Goal: Information Seeking & Learning: Learn about a topic

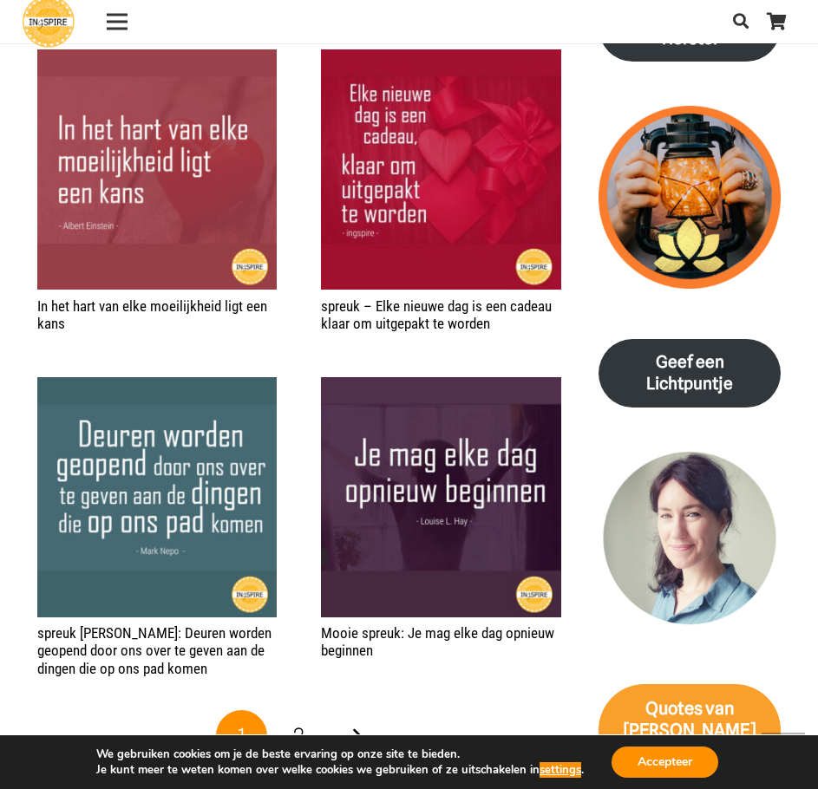
scroll to position [2429, 0]
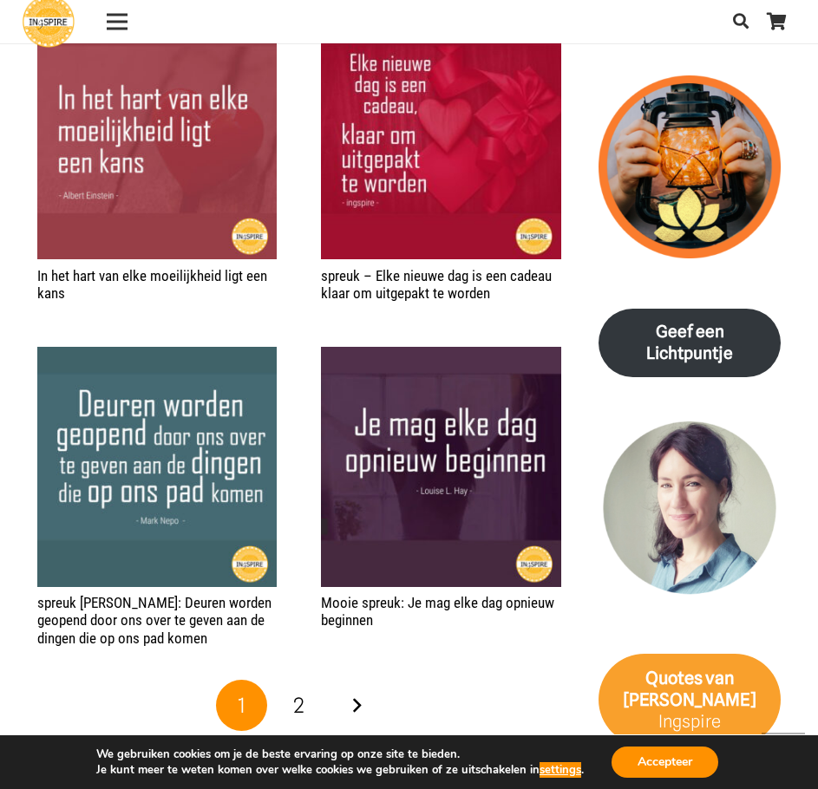
drag, startPoint x: 13, startPoint y: 279, endPoint x: 324, endPoint y: 318, distance: 313.9
click at [324, 319] on section "Waar leegte heerst is alles aanwezig voor een nieuw begin © citaat van [PERSON_…" at bounding box center [409, 398] width 818 height 3605
drag, startPoint x: 120, startPoint y: 299, endPoint x: 11, endPoint y: 290, distance: 108.9
click at [5, 288] on section "Waar leegte heerst is alles aanwezig voor een nieuw begin © citaat van [PERSON_…" at bounding box center [409, 398] width 818 height 3605
click at [62, 295] on link "In het hart van elke moeilijkheid ligt een kans" at bounding box center [152, 284] width 230 height 35
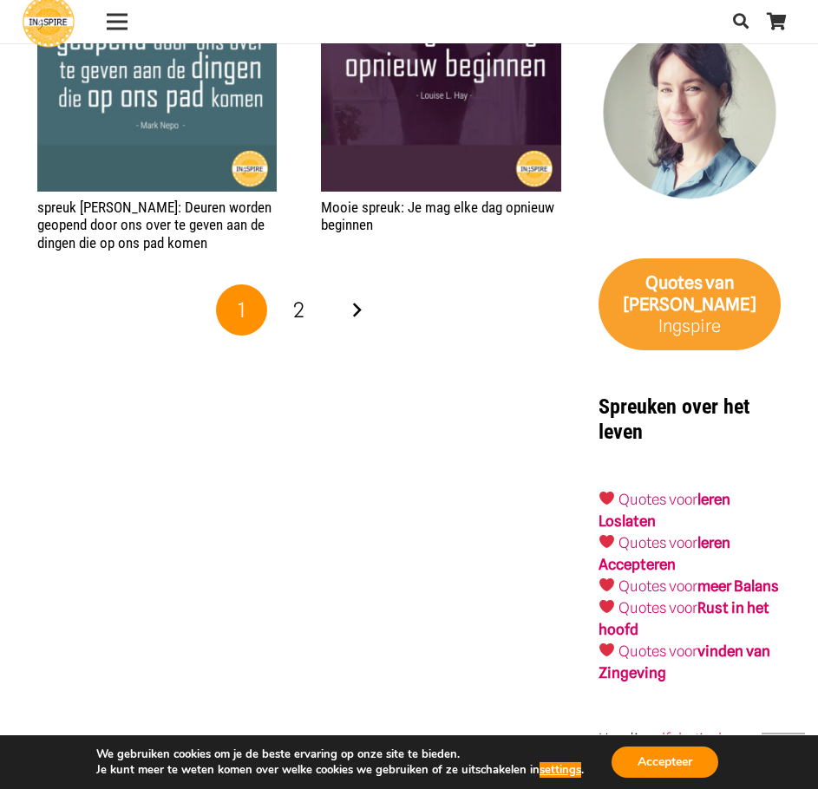
scroll to position [2863, 0]
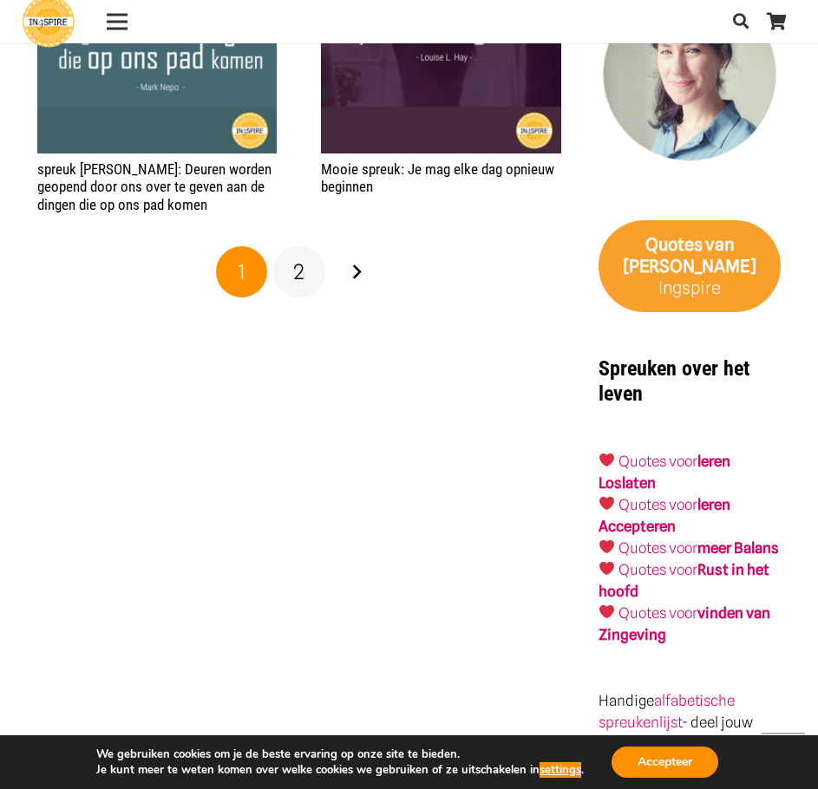
click at [309, 276] on link "2" at bounding box center [299, 272] width 52 height 52
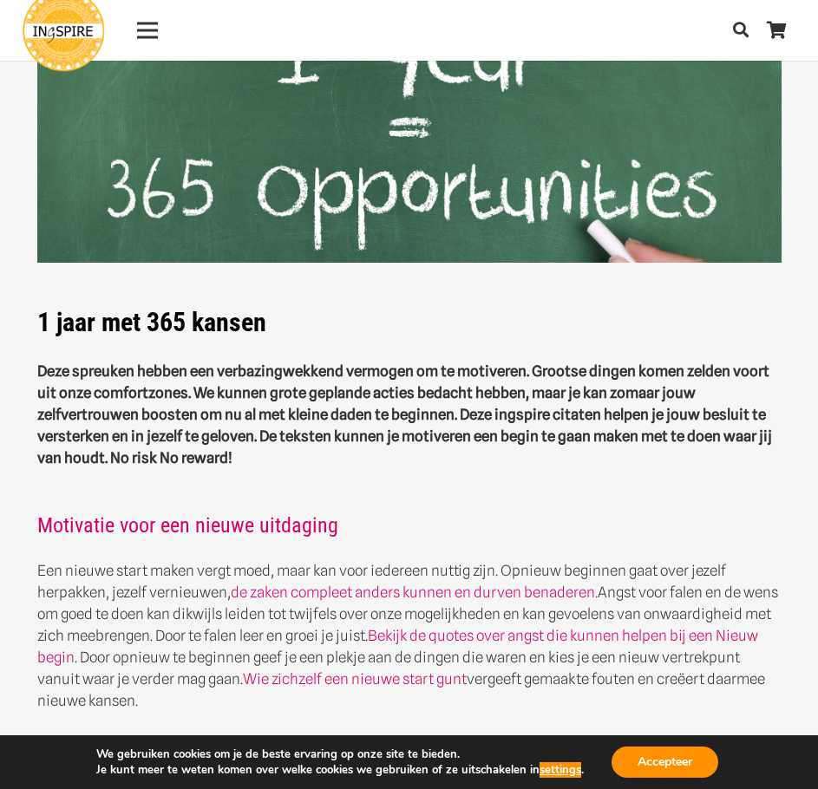
scroll to position [0, 0]
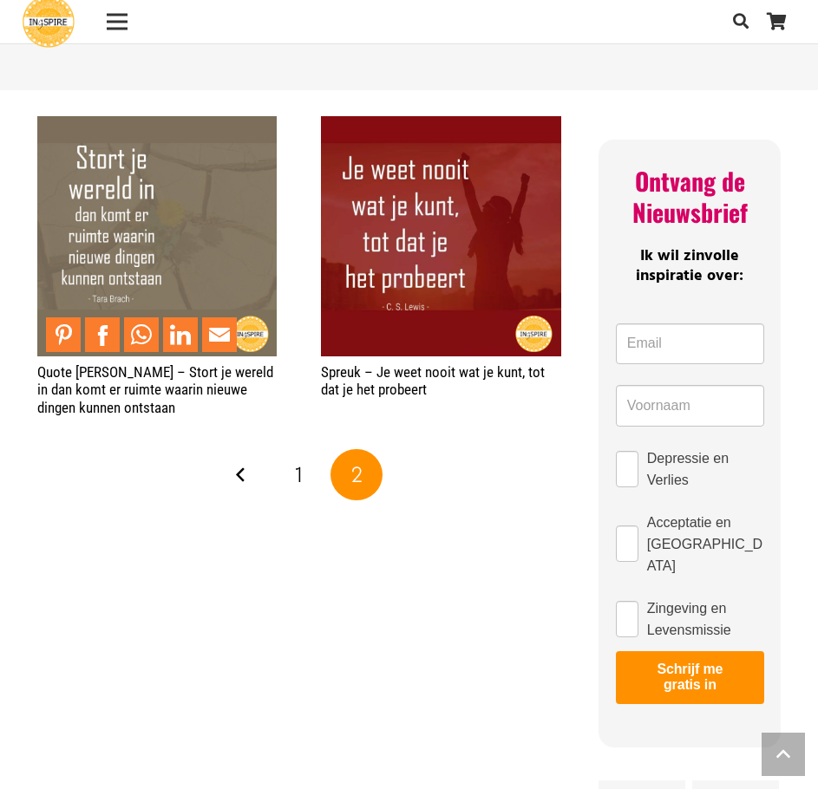
scroll to position [954, 0]
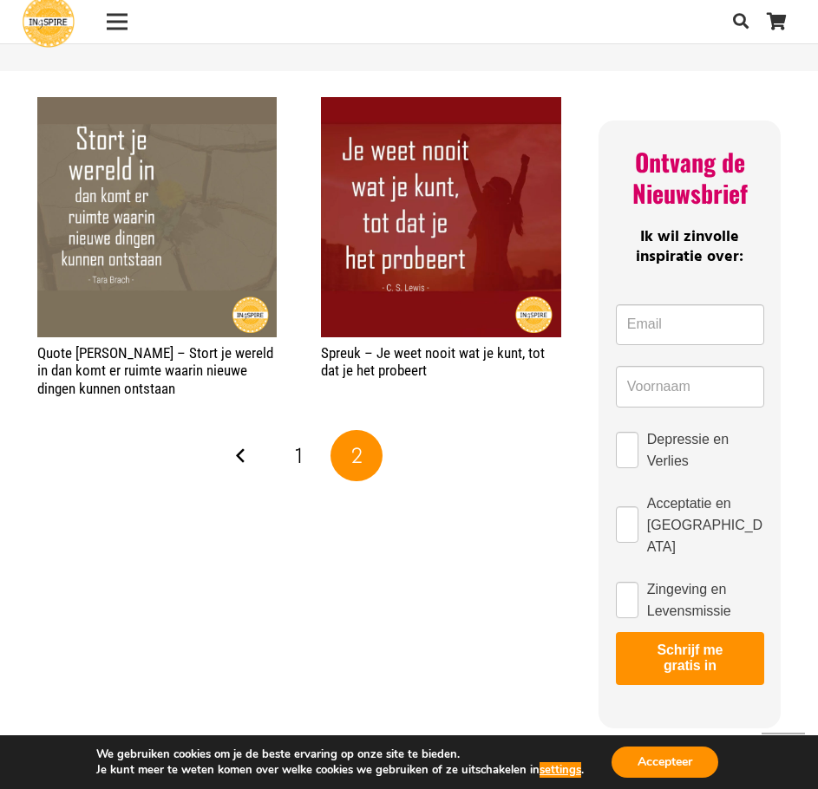
drag, startPoint x: 472, startPoint y: 377, endPoint x: 401, endPoint y: 384, distance: 71.6
click at [414, 389] on div "Spreuk – Je weet nooit wat je kunt, tot dat je het probeert" at bounding box center [441, 247] width 240 height 301
